Goal: Task Accomplishment & Management: Manage account settings

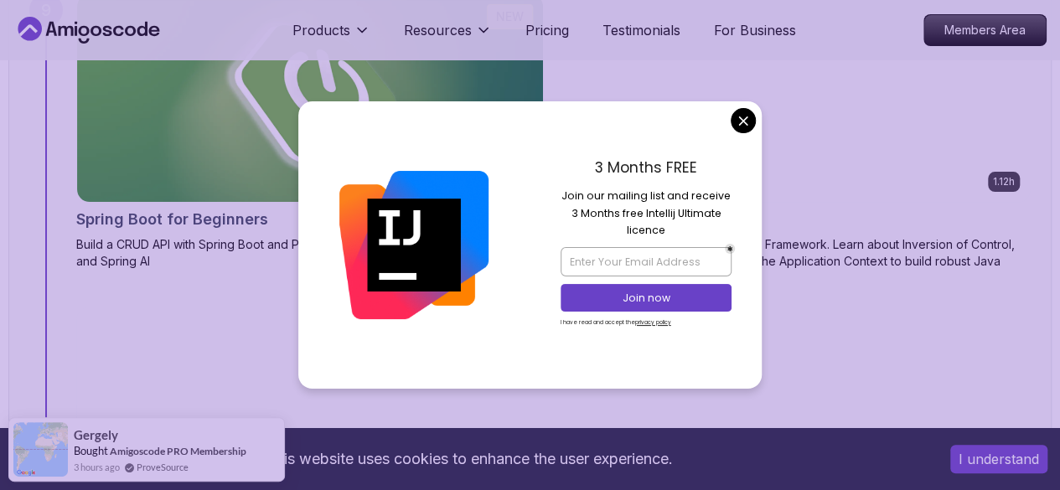
scroll to position [6403, 0]
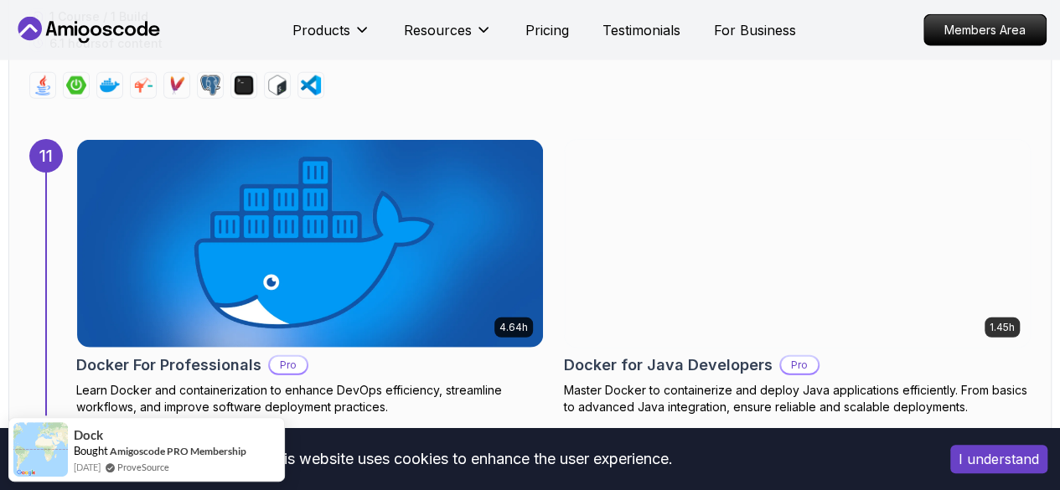
scroll to position [8372, 0]
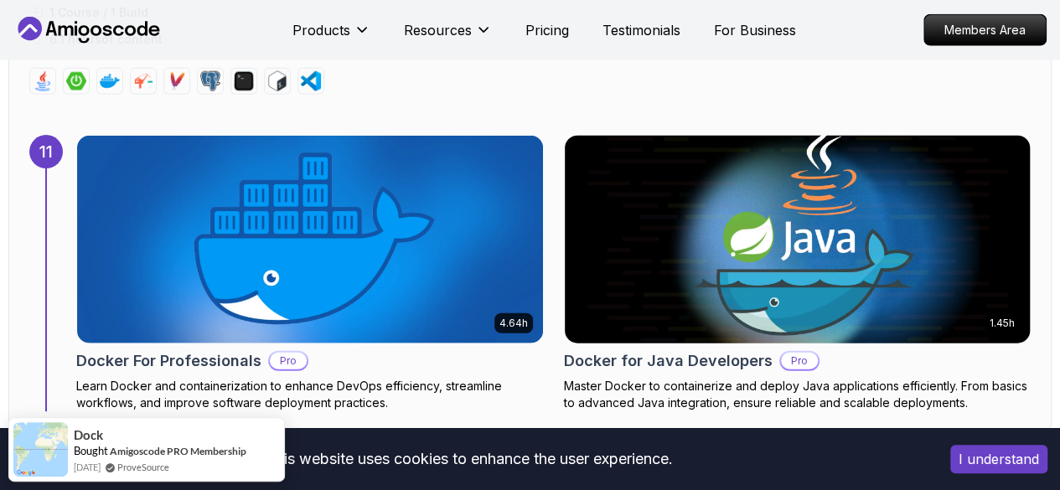
click at [827, 172] on img at bounding box center [797, 240] width 489 height 218
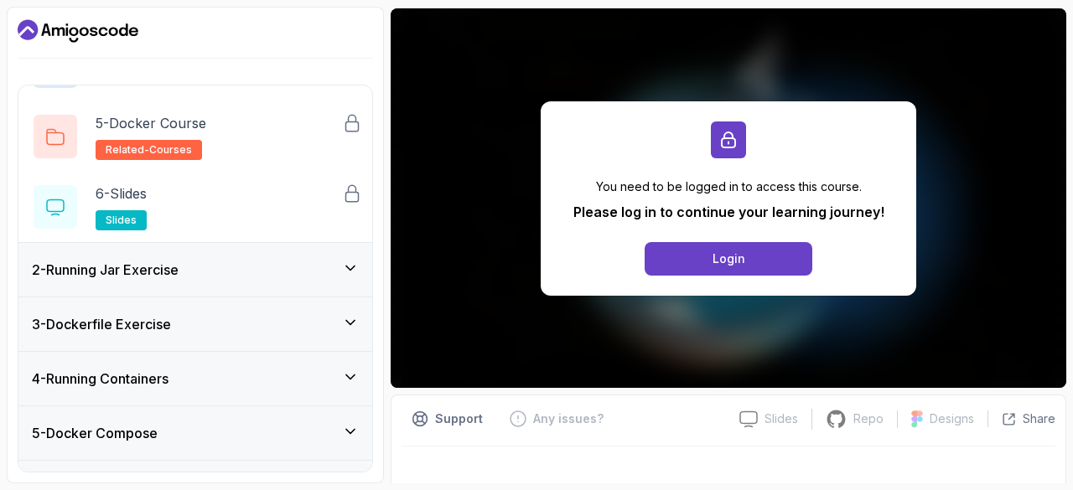
scroll to position [320, 0]
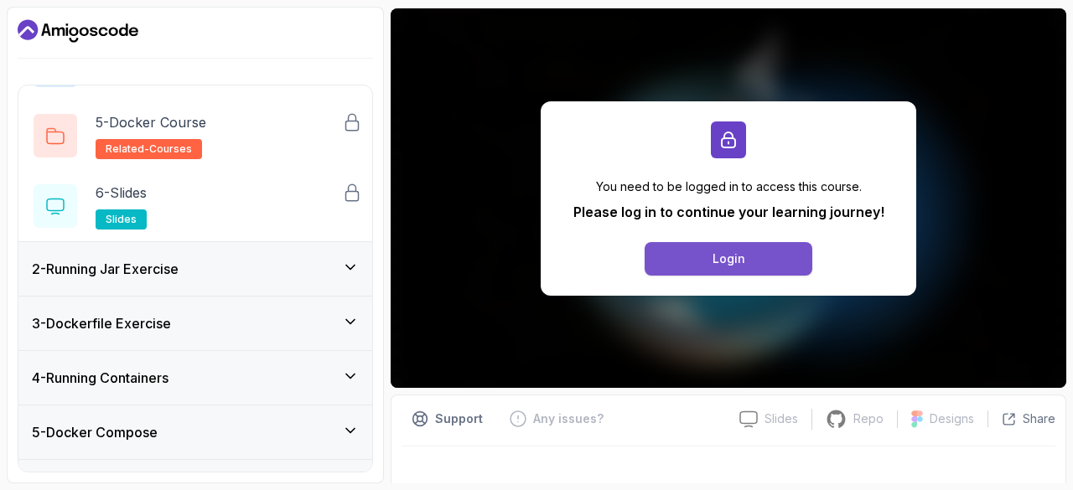
click at [686, 256] on button "Login" at bounding box center [729, 259] width 168 height 34
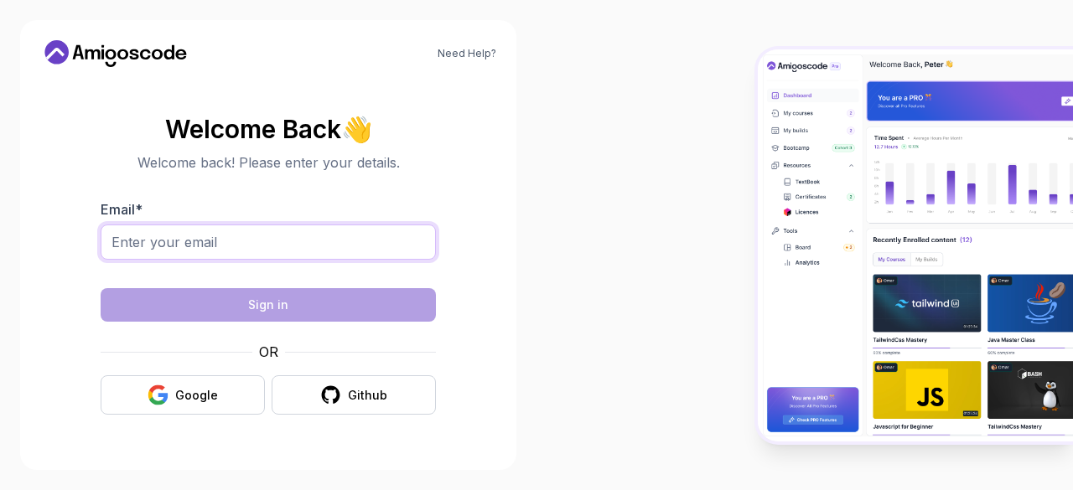
click at [310, 232] on input "Email *" at bounding box center [268, 242] width 335 height 35
type input "ajitheee22@gmail.com"
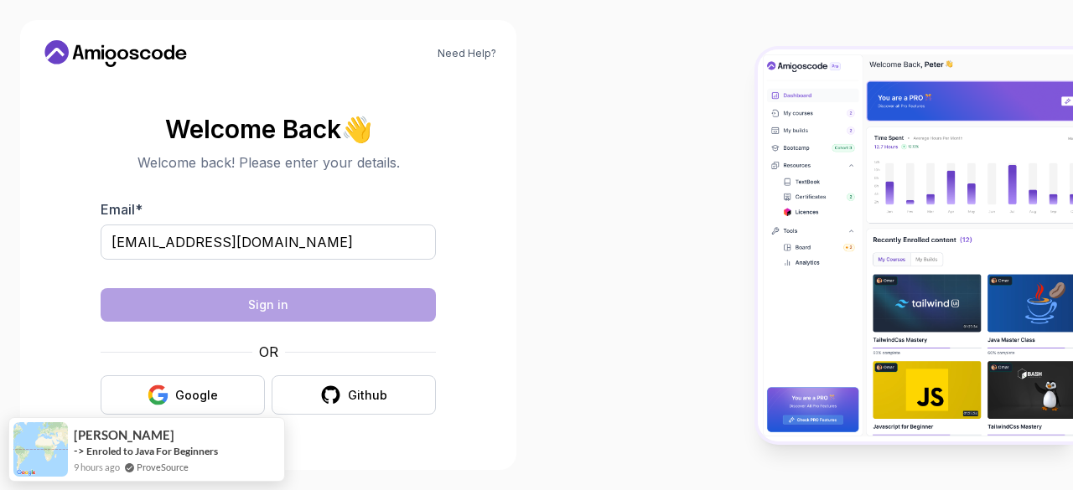
click at [282, 286] on form "Email * ajitheee22@gmail.com Sign in OR Google Github" at bounding box center [268, 306] width 335 height 215
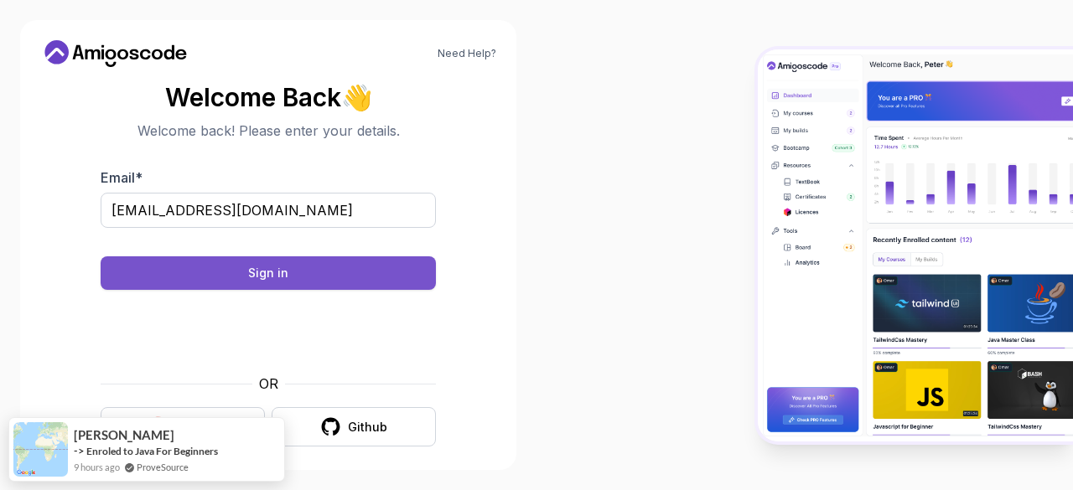
click at [342, 257] on button "Sign in" at bounding box center [268, 273] width 335 height 34
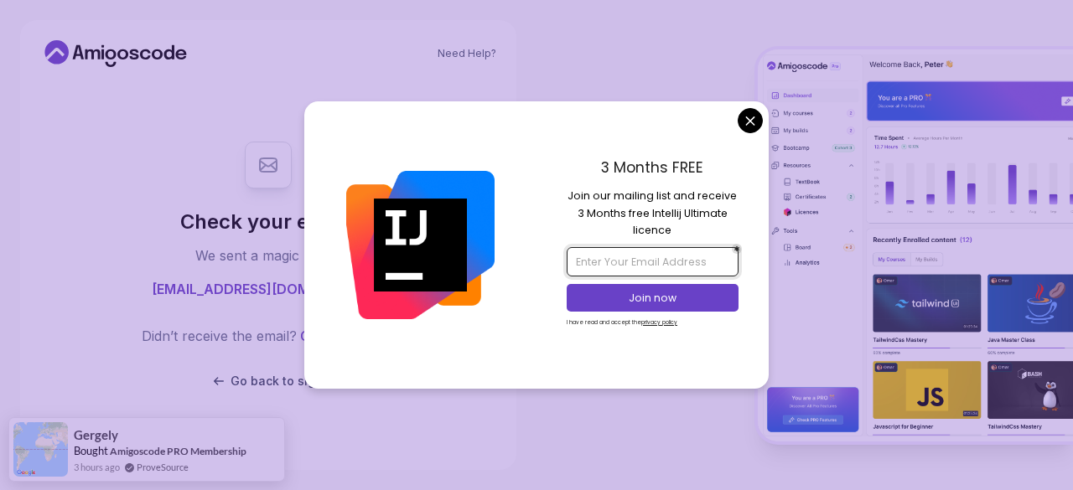
click at [644, 259] on input "email" at bounding box center [652, 261] width 171 height 28
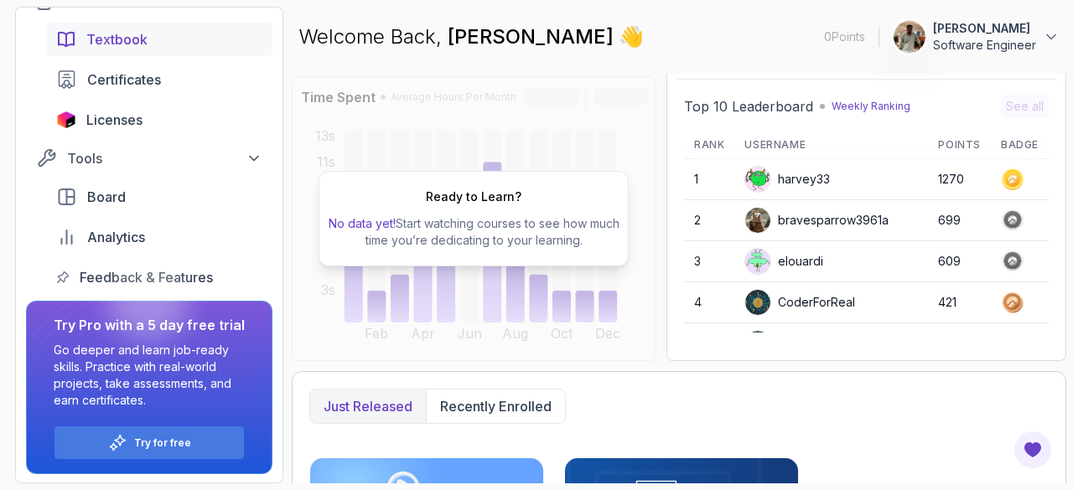
scroll to position [148, 0]
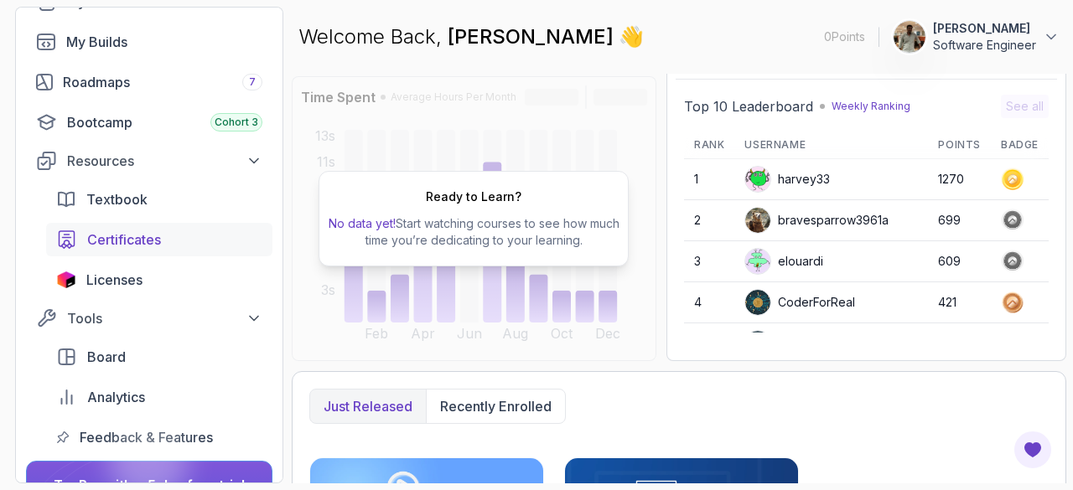
click at [151, 239] on span "Certificates" at bounding box center [124, 240] width 74 height 20
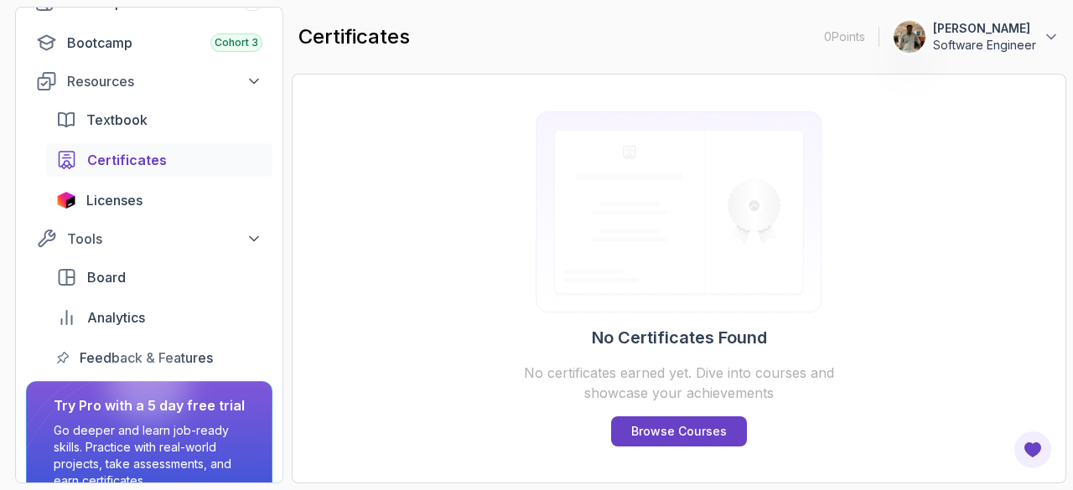
scroll to position [235, 0]
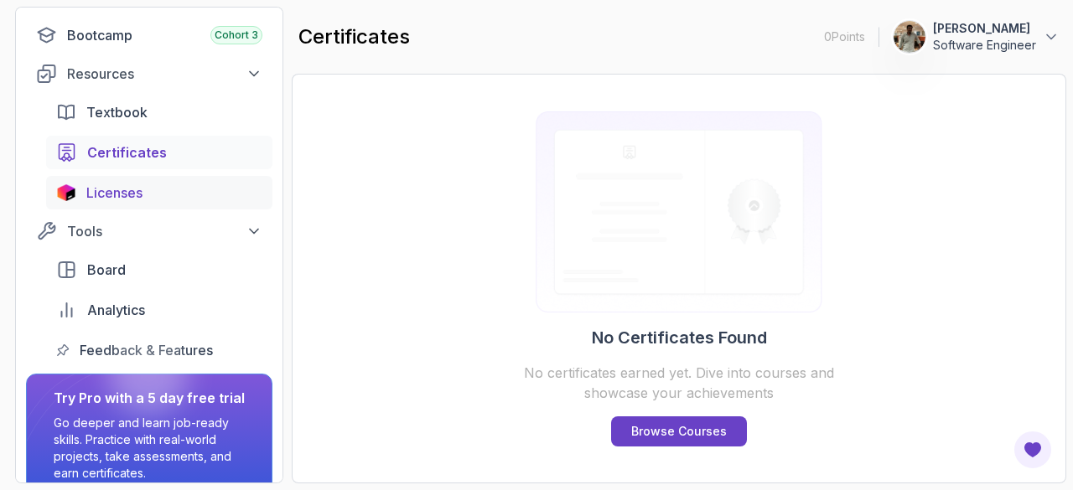
click at [120, 205] on link "Licenses" at bounding box center [159, 193] width 226 height 34
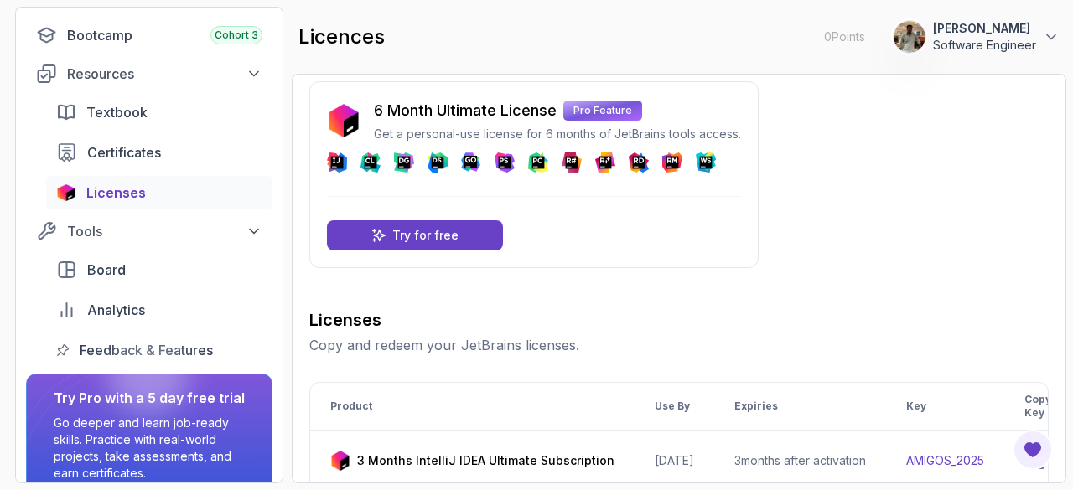
scroll to position [1, 0]
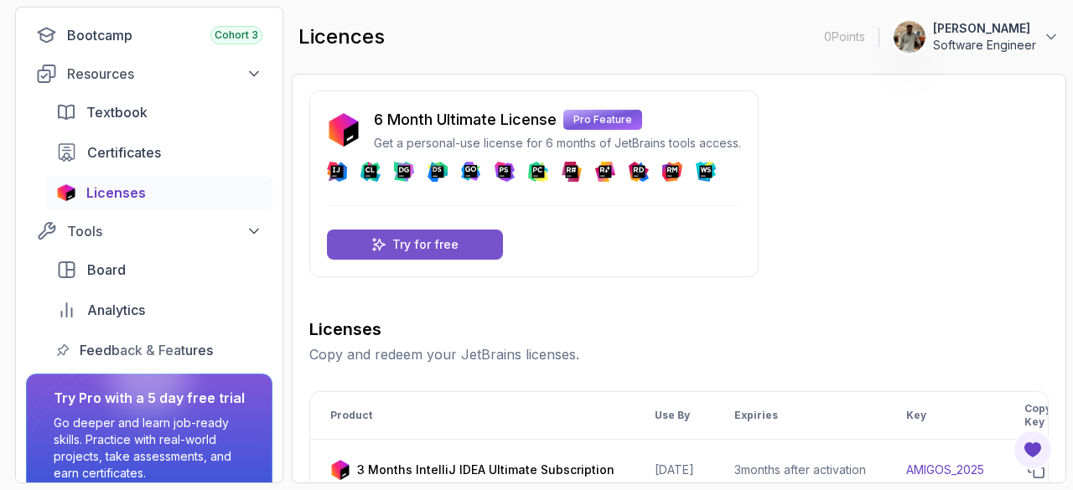
click at [480, 246] on div "Try for free" at bounding box center [415, 245] width 176 height 30
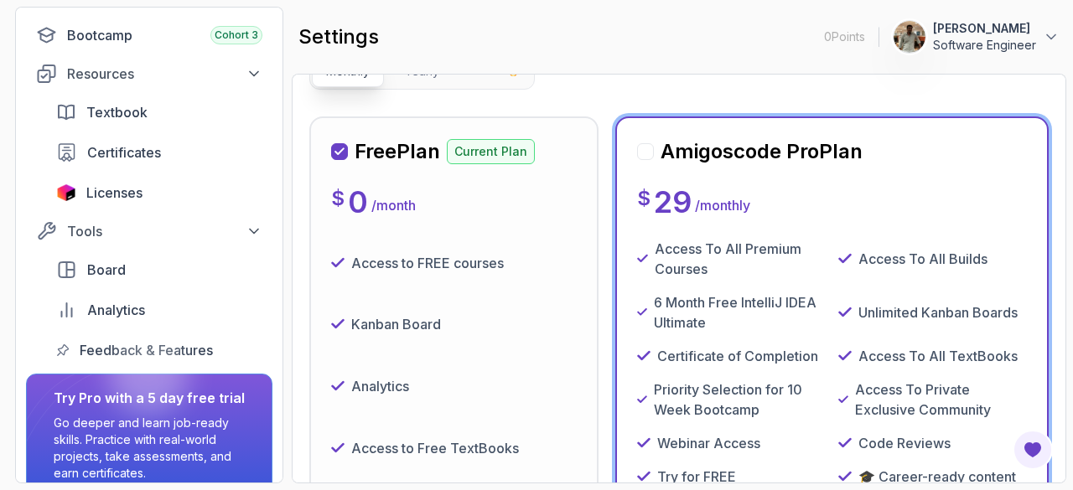
click at [420, 282] on div "Access to FREE courses" at bounding box center [454, 263] width 246 height 49
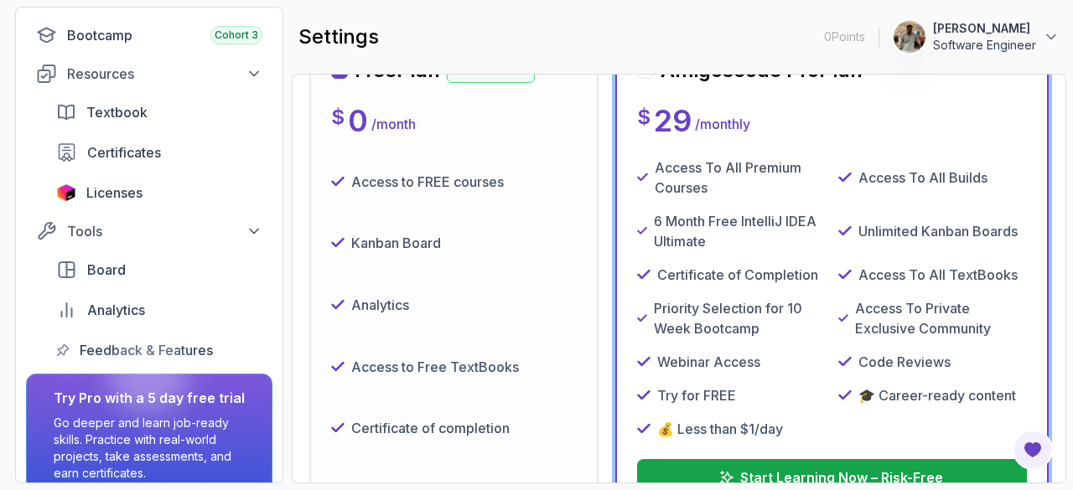
scroll to position [272, 0]
click at [96, 96] on link "Textbook" at bounding box center [159, 113] width 226 height 34
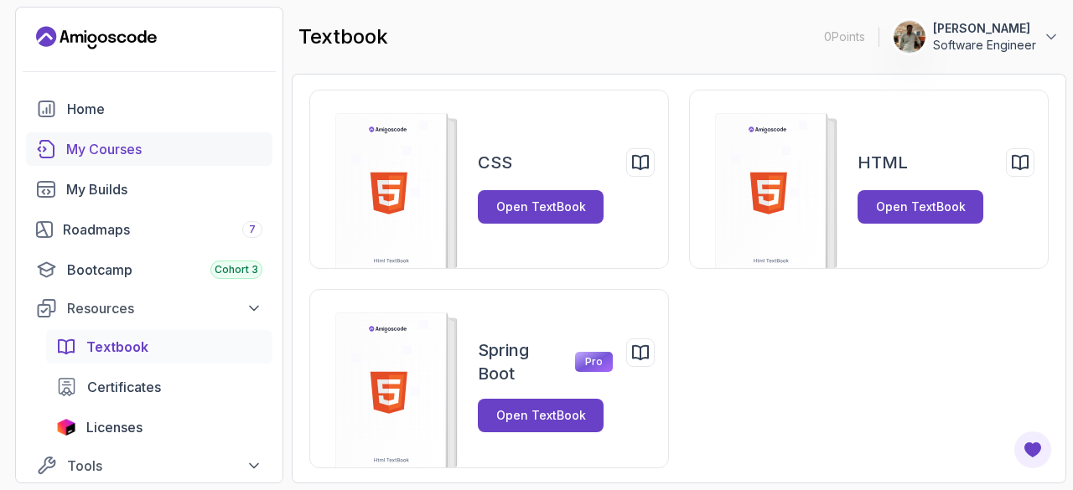
click at [127, 139] on div "My Courses" at bounding box center [164, 149] width 196 height 20
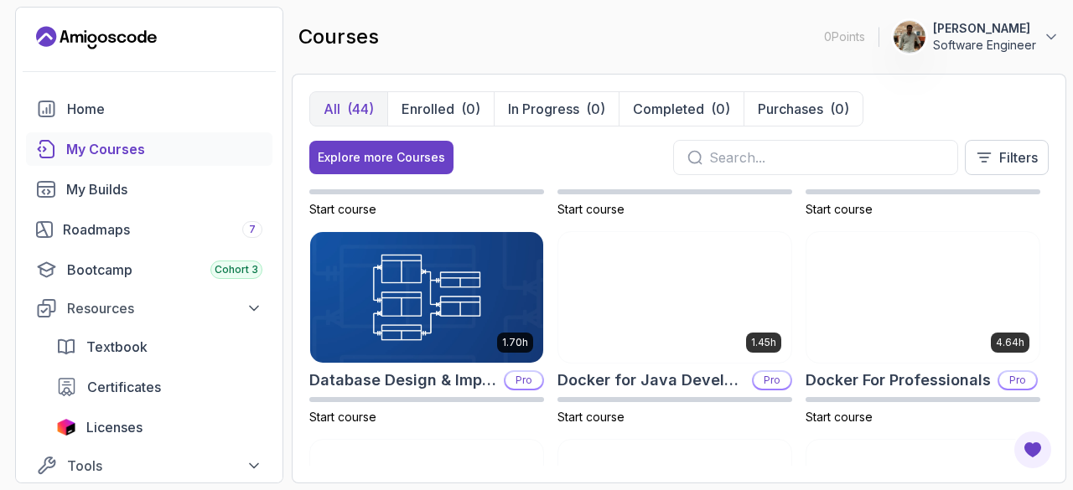
scroll to position [374, 0]
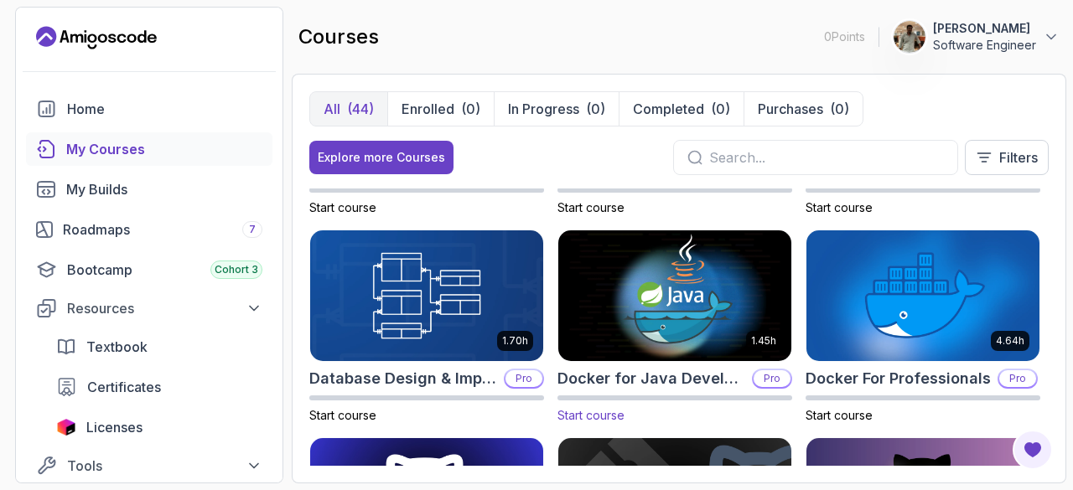
click at [683, 332] on img at bounding box center [674, 295] width 245 height 137
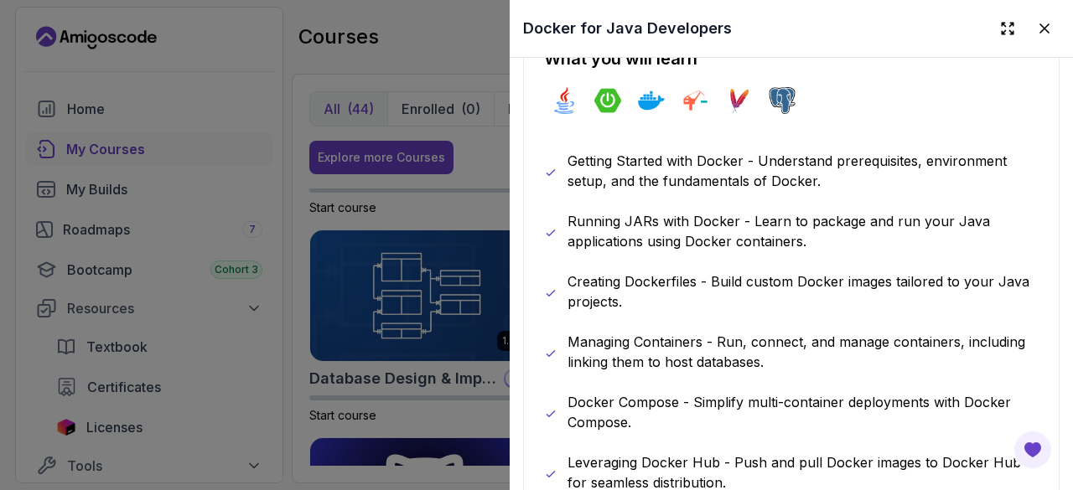
scroll to position [1033, 0]
